Goal: Find specific page/section: Find specific page/section

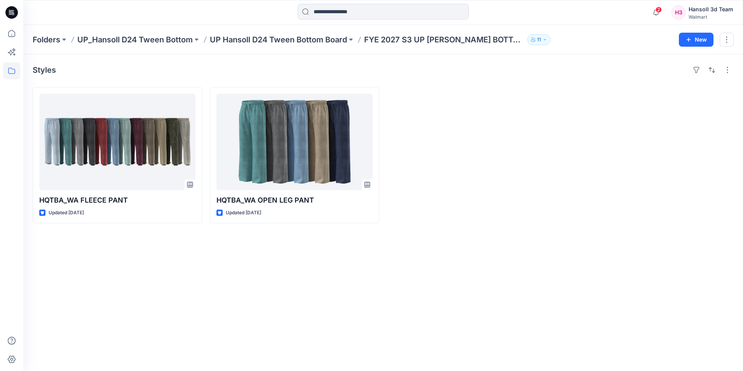
click at [439, 253] on div "Styles HQTBA_WA FLEECE PANT Updated [DATE] HQTBA_WA OPEN LEG PANT Updated [DATE]" at bounding box center [382, 212] width 719 height 316
click at [660, 10] on span "2" at bounding box center [658, 10] width 6 height 6
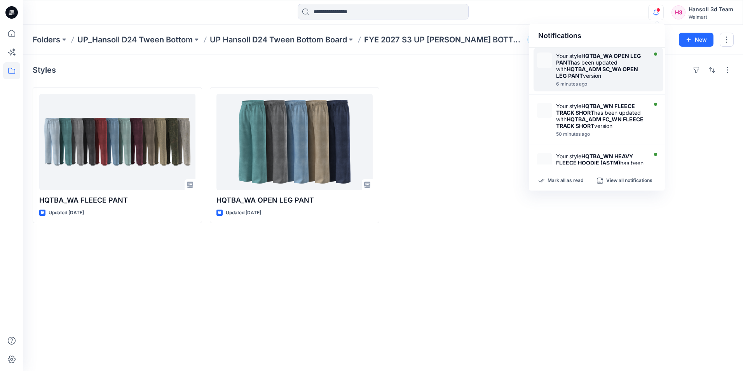
click at [582, 79] on div at bounding box center [600, 80] width 89 height 2
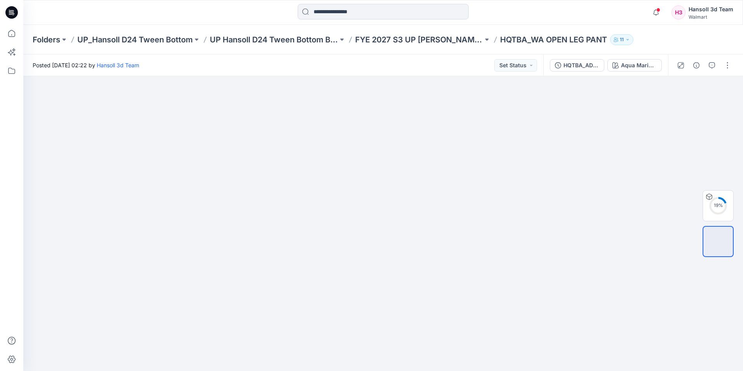
click at [597, 24] on div "Notifications Your style HQTBA_WA OPEN LEG PANT has been updated with HQTBA_ADM…" at bounding box center [382, 12] width 719 height 25
click at [656, 14] on icon "button" at bounding box center [655, 13] width 15 height 16
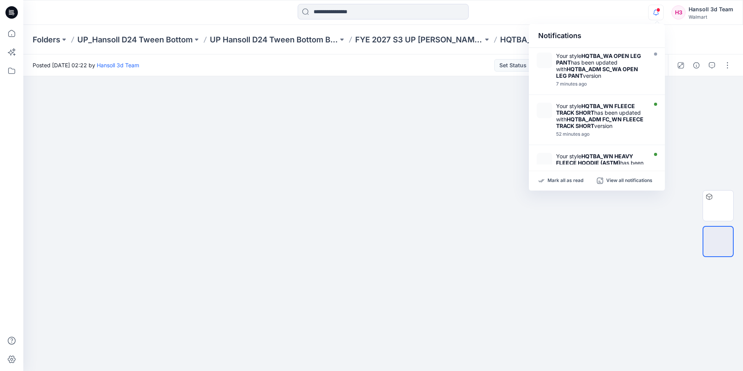
click at [413, 64] on div "Posted [DATE] 02:22 by [PERSON_NAME] 3d Team Set Status" at bounding box center [283, 64] width 520 height 21
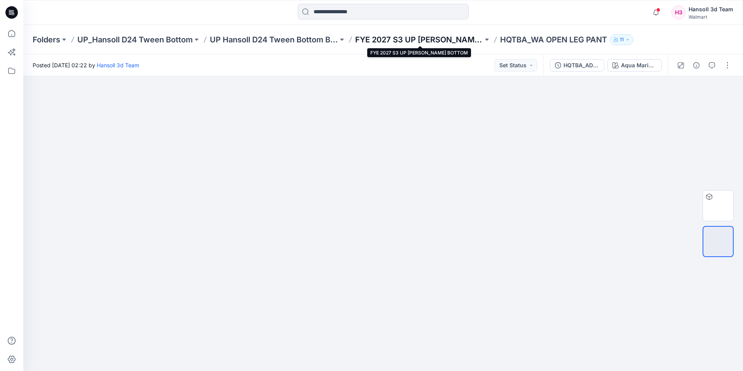
click at [365, 38] on p "FYE 2027 S3 UP [PERSON_NAME] BOTTOM" at bounding box center [419, 39] width 128 height 11
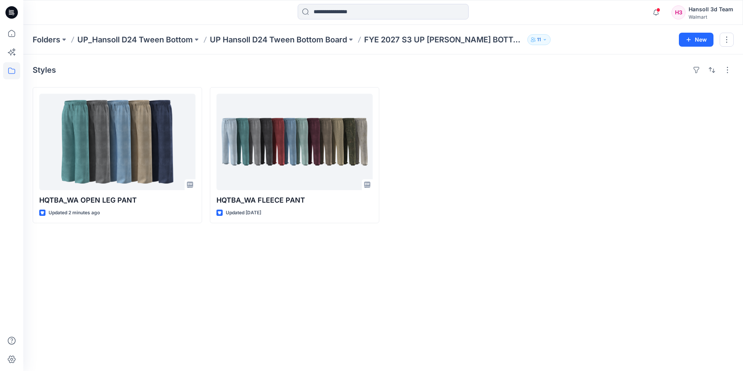
click at [319, 284] on div "Styles HQTBA_WA OPEN LEG PANT Updated 2 minutes ago HQTBA_WA FLEECE PANT Update…" at bounding box center [382, 212] width 719 height 316
click at [553, 253] on div "Styles HQTBA_WA OPEN LEG PANT Updated 2 minutes ago HQTBA_WA FLEECE PANT Update…" at bounding box center [382, 212] width 719 height 316
click at [594, 197] on div at bounding box center [648, 155] width 169 height 136
click at [656, 15] on icon "button" at bounding box center [656, 14] width 2 height 1
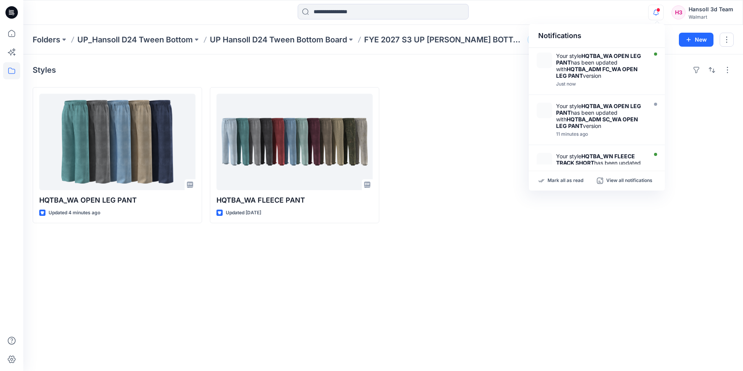
click at [467, 258] on div "Styles HQTBA_WA OPEN LEG PANT Updated 4 minutes ago HQTBA_WA FLEECE PANT Update…" at bounding box center [382, 212] width 719 height 316
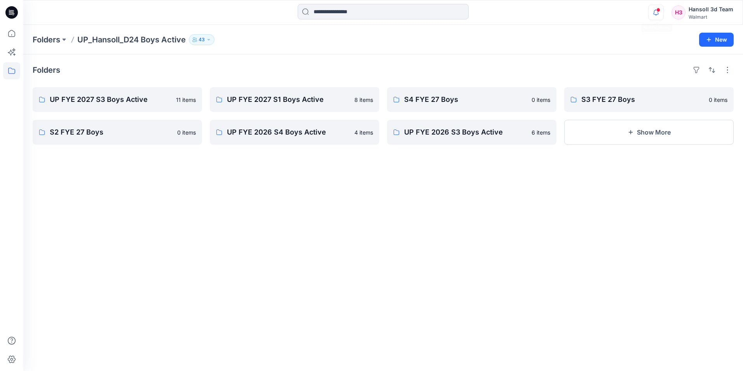
click at [656, 11] on icon "button" at bounding box center [655, 13] width 15 height 16
click at [289, 55] on div "Folders UP FYE 2027 S3 Boys Active 11 items S2 FYE 27 Boys 0 items UP FYE 2027 …" at bounding box center [382, 212] width 719 height 316
click at [108, 101] on p "UP FYE 2027 S3 Boys Active" at bounding box center [117, 99] width 134 height 11
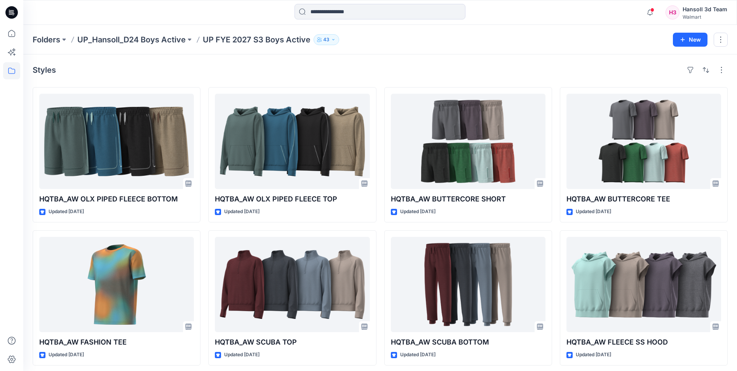
click at [555, 70] on div "Styles" at bounding box center [380, 70] width 695 height 12
